Goal: Check status

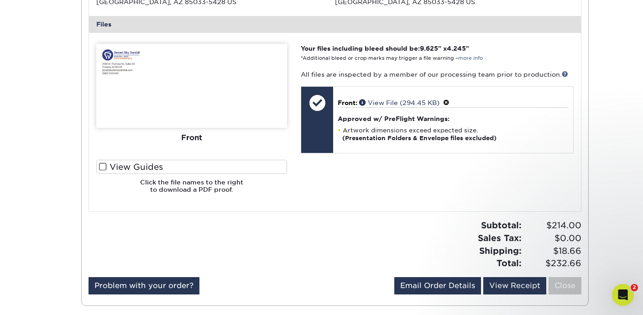
scroll to position [58, 0]
click at [621, 297] on icon "Open Intercom Messenger" at bounding box center [621, 293] width 15 height 15
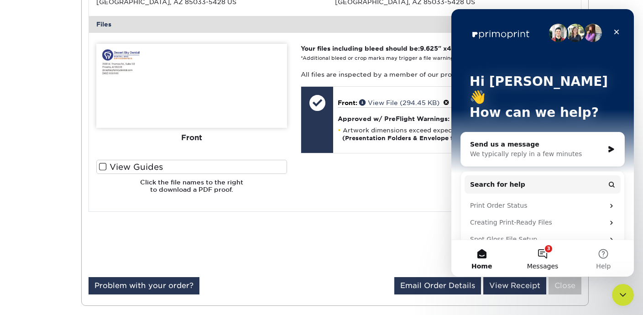
click at [544, 250] on button "3 Messages" at bounding box center [542, 258] width 61 height 36
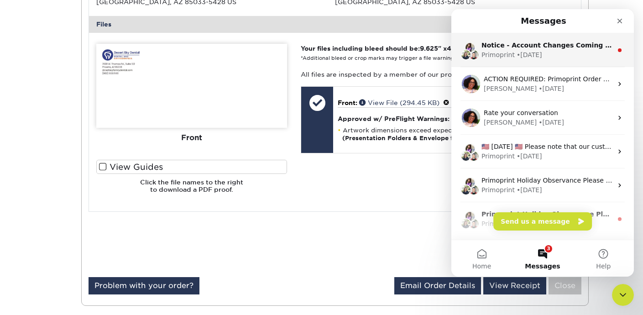
click at [526, 59] on div "• [DATE]" at bounding box center [529, 55] width 26 height 10
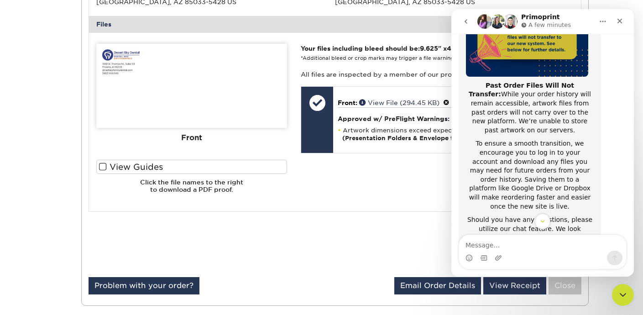
scroll to position [176, 0]
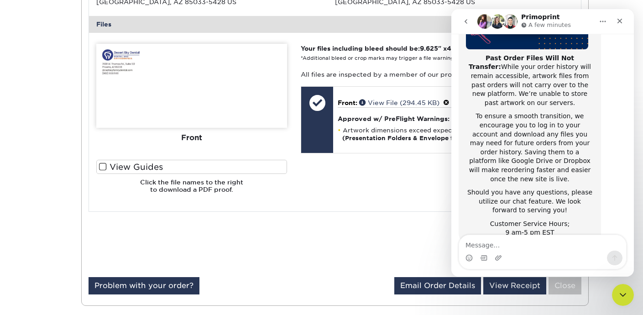
click at [388, 194] on div "Your files including bleed should be: 9.625 " x 4.245 " *Additional bleed or cr…" at bounding box center [437, 122] width 286 height 157
click at [626, 297] on icon "Close Intercom Messenger" at bounding box center [621, 293] width 11 height 11
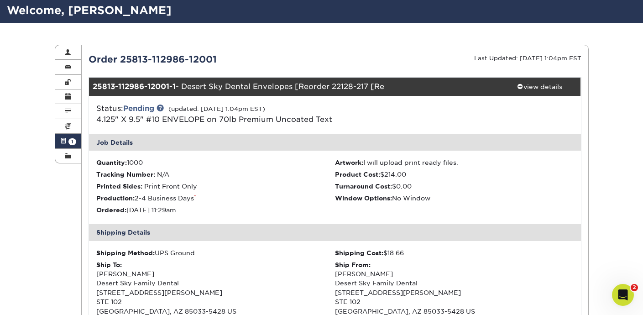
scroll to position [0, 0]
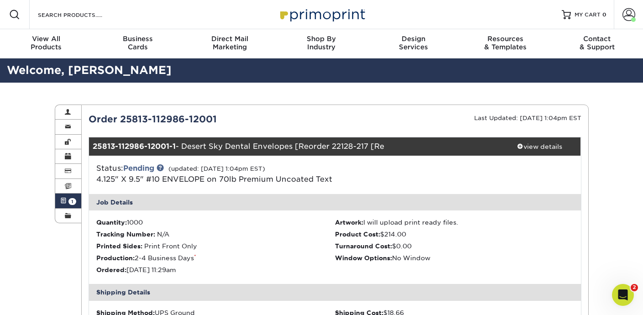
click at [68, 202] on link "Active Orders 1" at bounding box center [68, 200] width 26 height 15
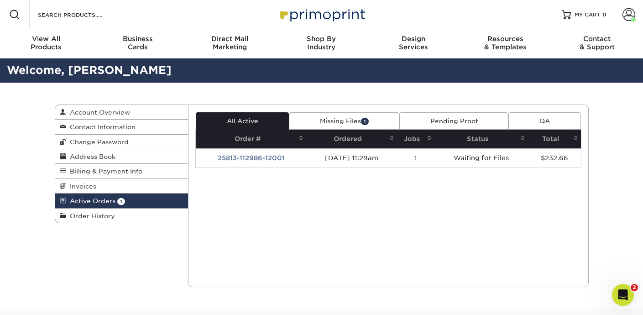
click at [359, 120] on link "Missing Files 1" at bounding box center [344, 120] width 110 height 17
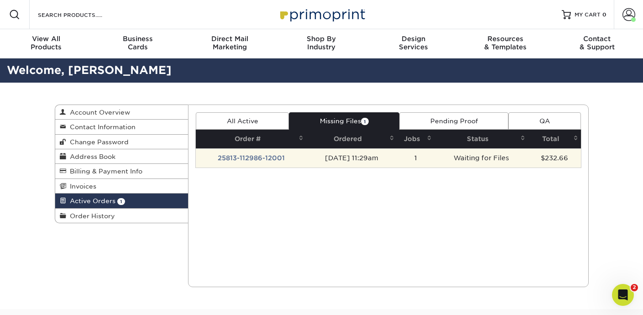
click at [435, 161] on td "1" at bounding box center [416, 157] width 38 height 19
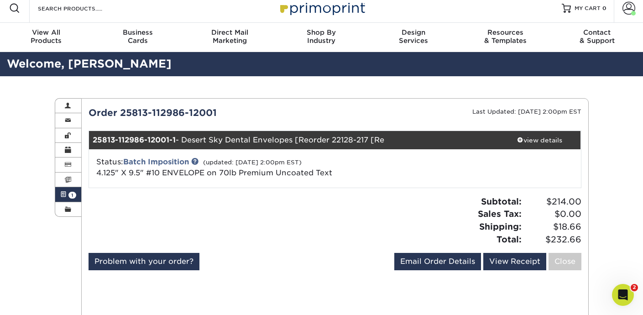
scroll to position [7, 0]
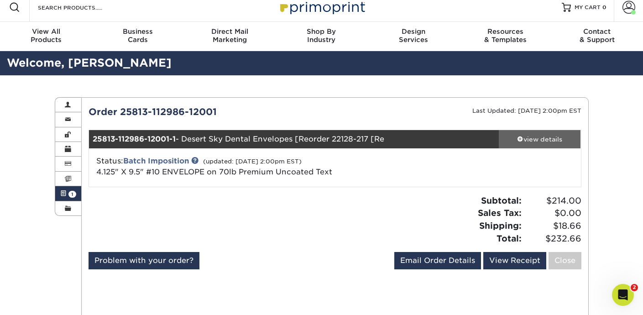
click at [519, 137] on span at bounding box center [520, 139] width 6 height 6
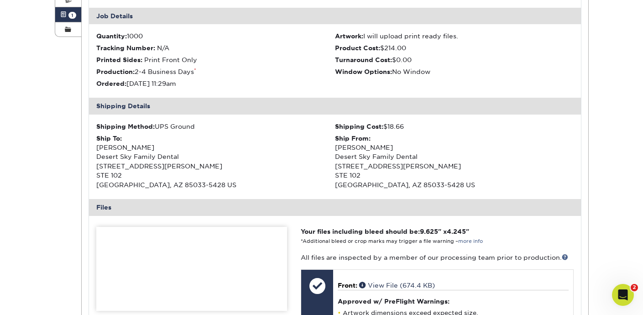
scroll to position [0, 0]
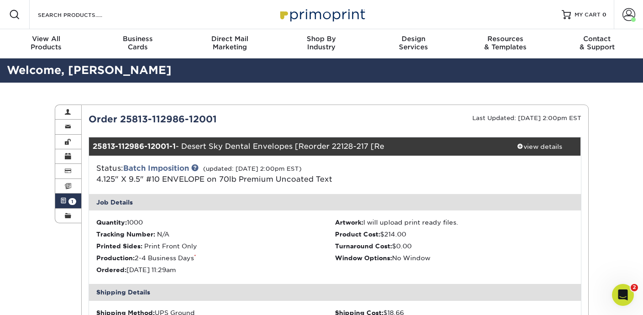
click at [71, 201] on span "1" at bounding box center [72, 201] width 8 height 7
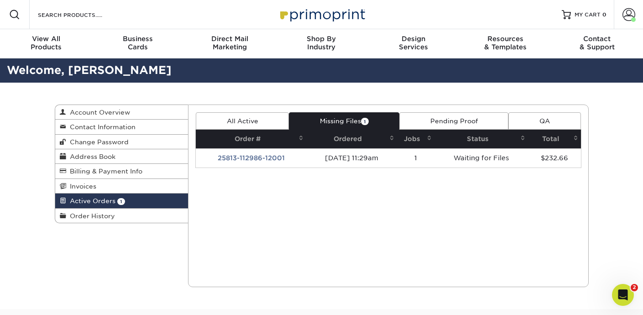
click at [464, 123] on link "Pending Proof" at bounding box center [453, 120] width 109 height 17
